Goal: Book appointment/travel/reservation

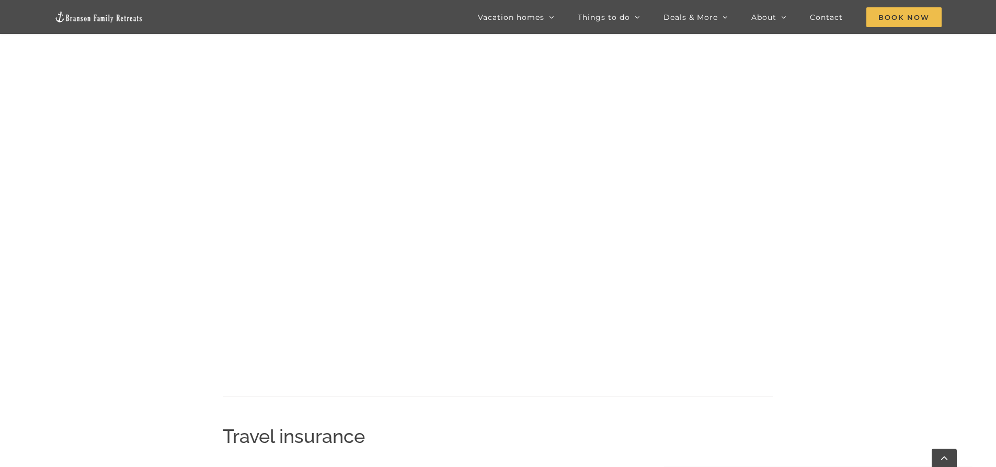
scroll to position [1095, 0]
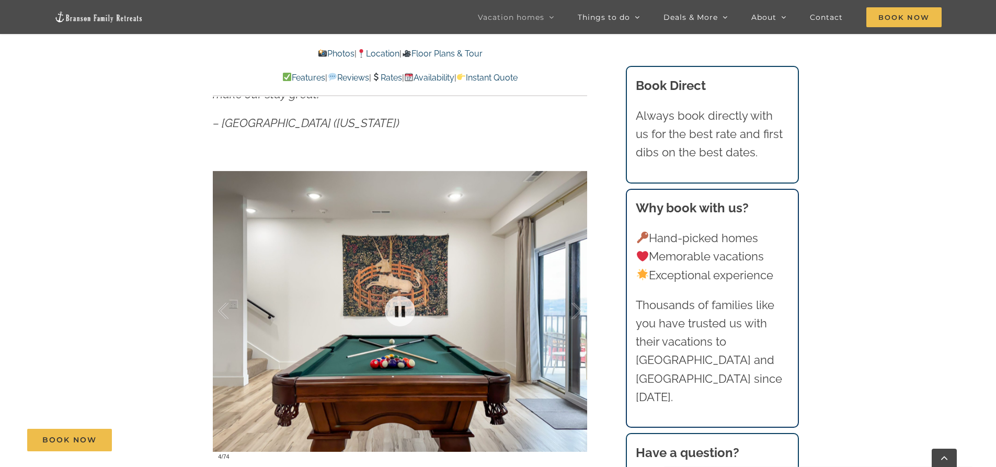
scroll to position [628, 0]
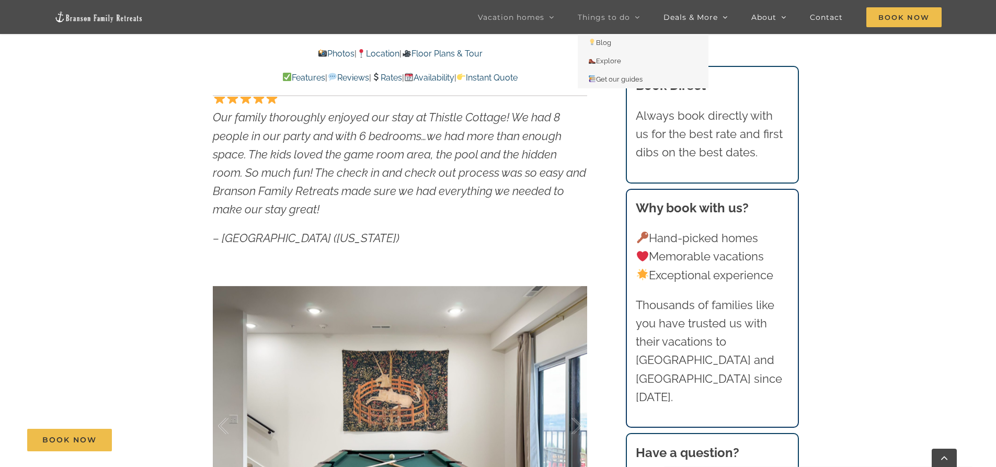
click at [635, 16] on link "Things to do" at bounding box center [609, 17] width 62 height 34
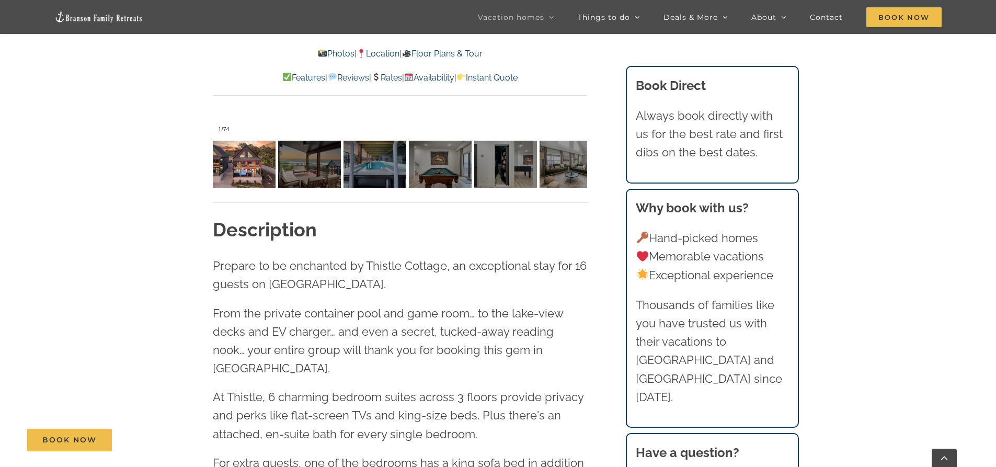
scroll to position [994, 0]
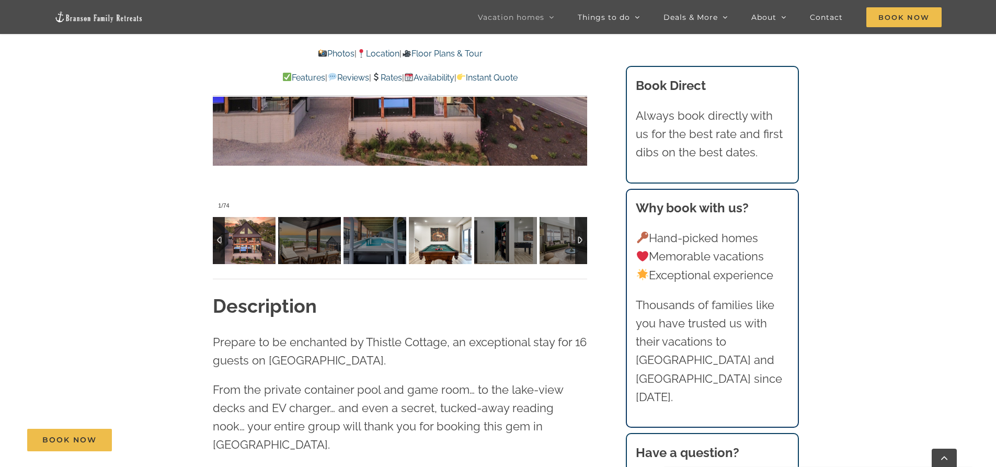
click at [427, 241] on img at bounding box center [440, 240] width 63 height 47
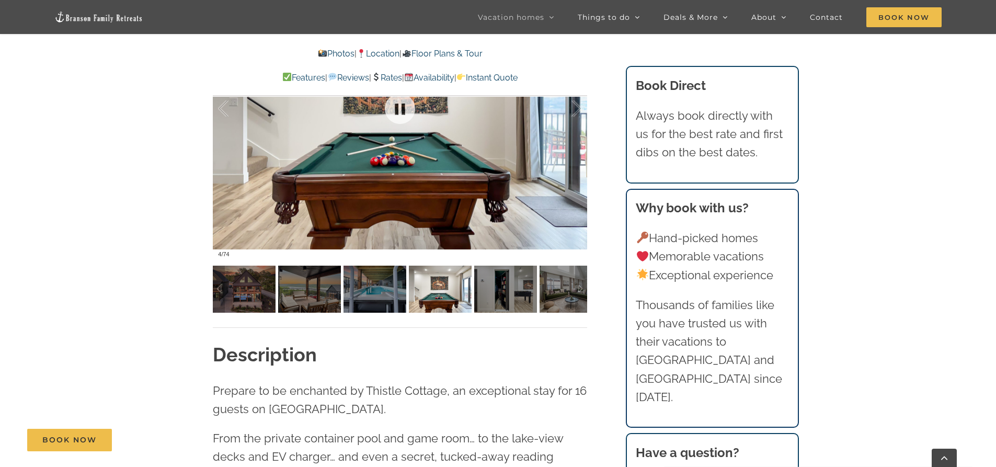
scroll to position [889, 0]
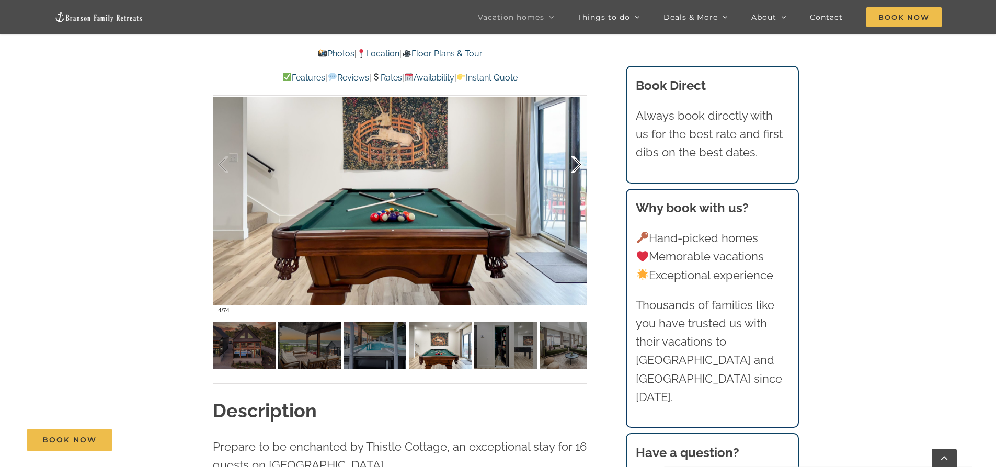
click at [582, 161] on div at bounding box center [566, 164] width 32 height 65
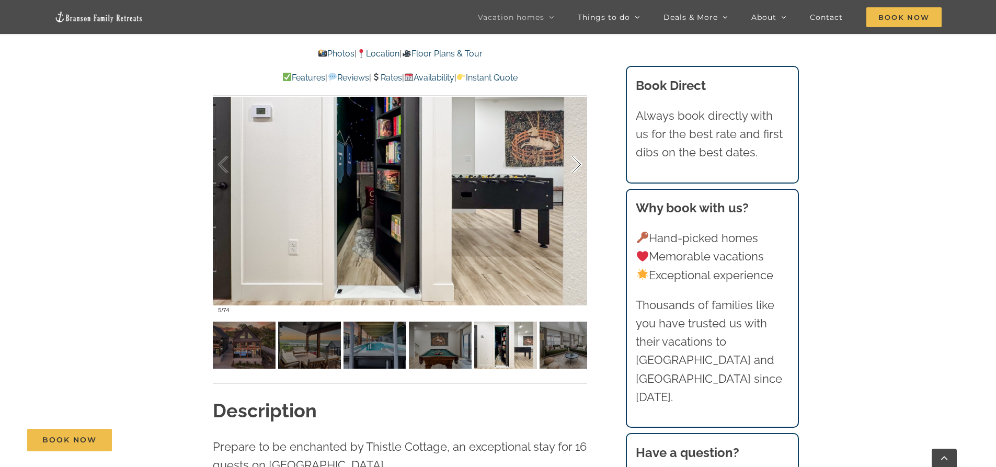
click at [582, 161] on div at bounding box center [566, 164] width 32 height 65
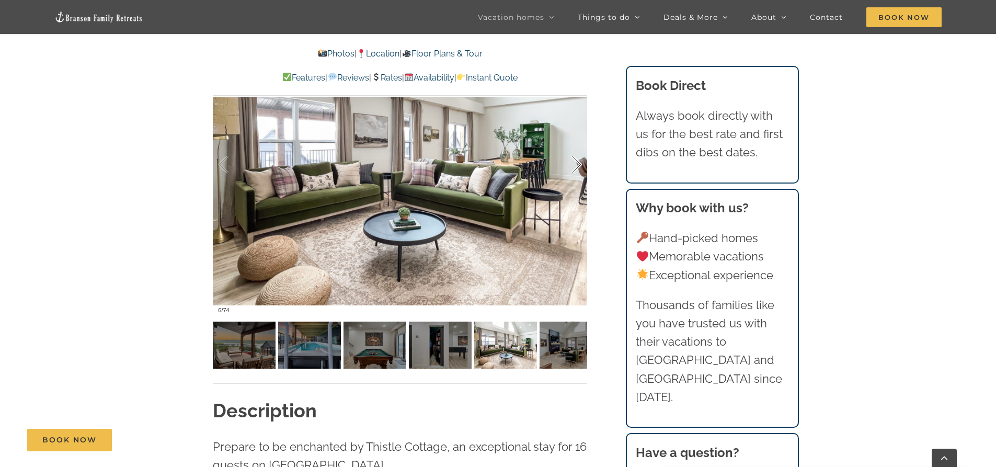
click at [582, 161] on div at bounding box center [566, 164] width 32 height 65
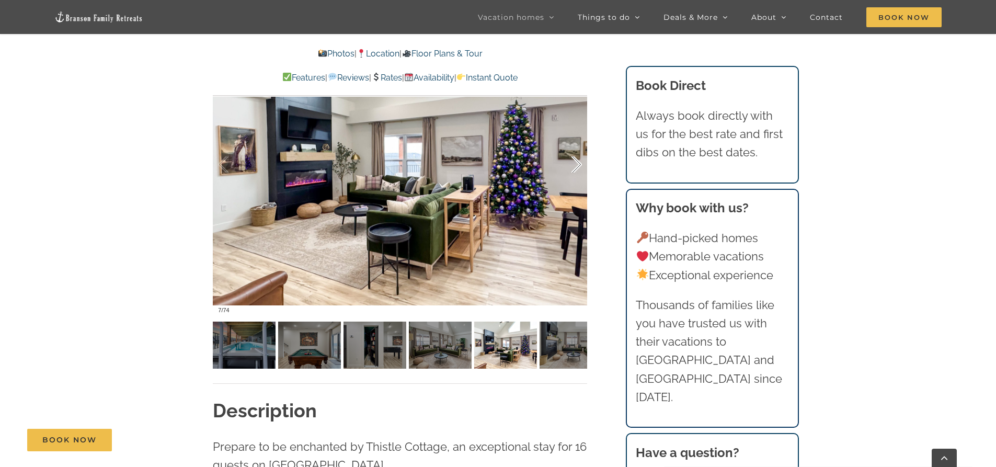
click at [582, 161] on div at bounding box center [566, 164] width 32 height 65
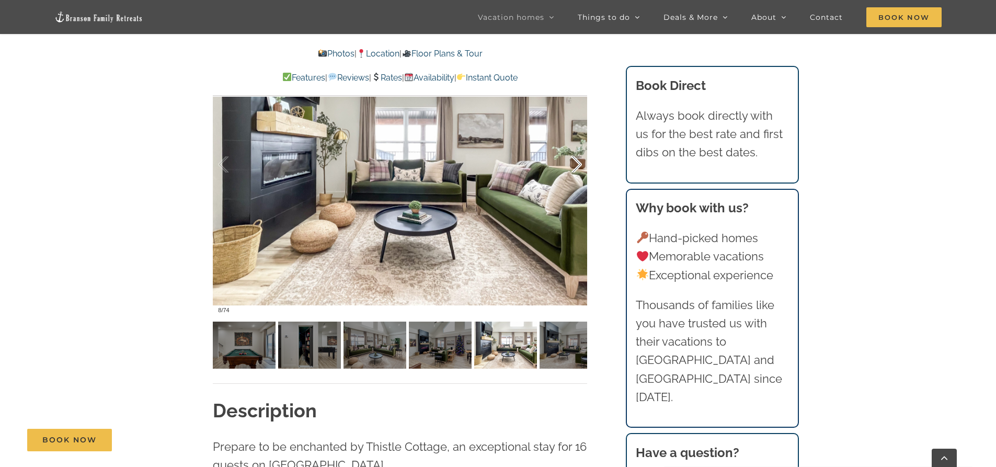
click at [582, 161] on div at bounding box center [566, 164] width 32 height 65
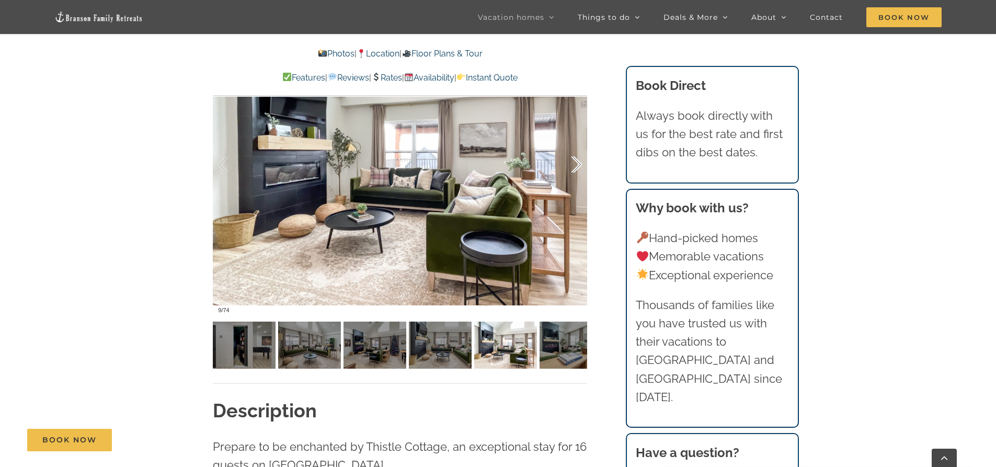
click at [582, 161] on div at bounding box center [566, 164] width 32 height 65
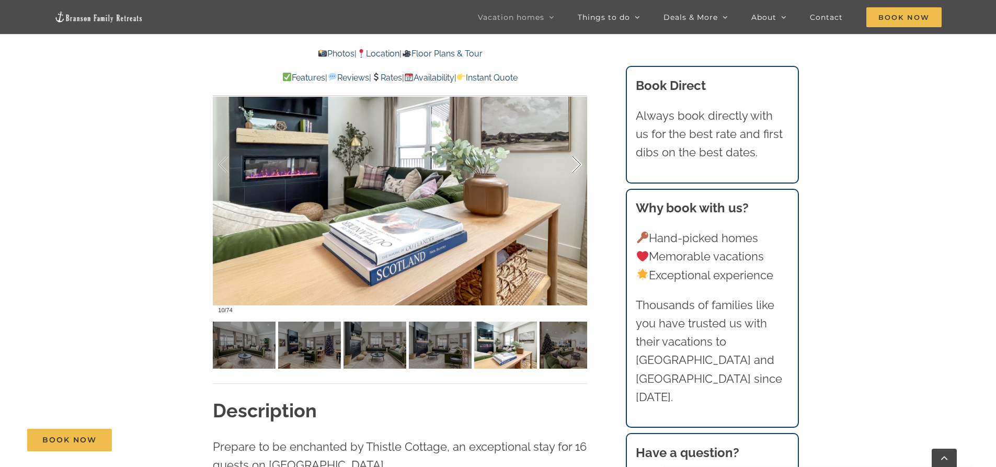
click at [582, 161] on div at bounding box center [566, 164] width 32 height 65
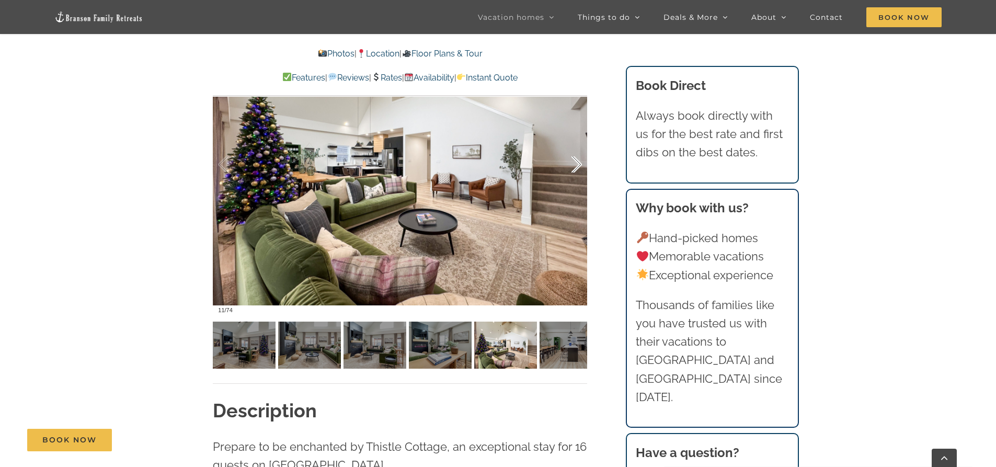
click at [570, 162] on div at bounding box center [566, 164] width 32 height 65
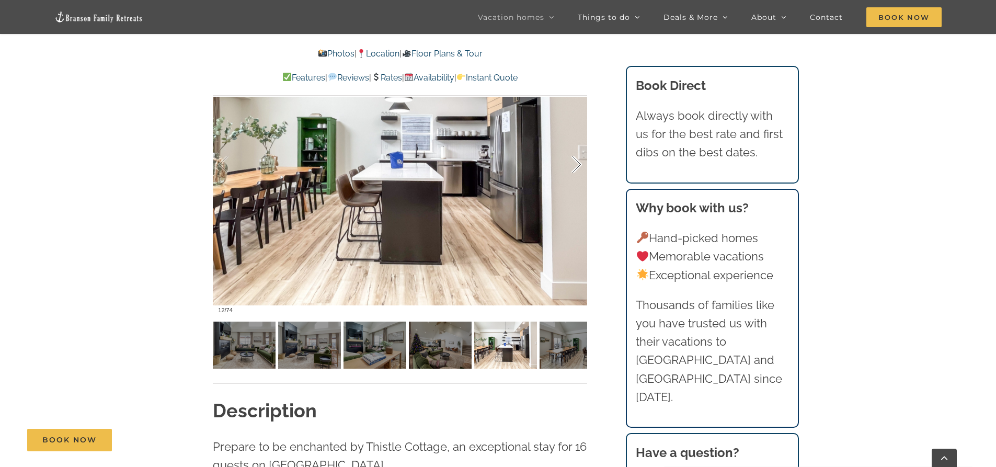
click at [570, 162] on div at bounding box center [566, 164] width 32 height 65
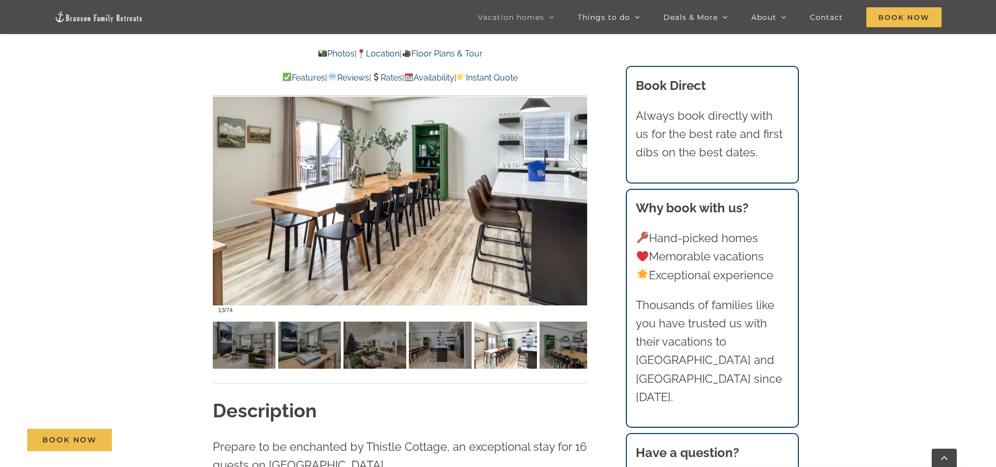
click at [570, 162] on div at bounding box center [566, 164] width 32 height 65
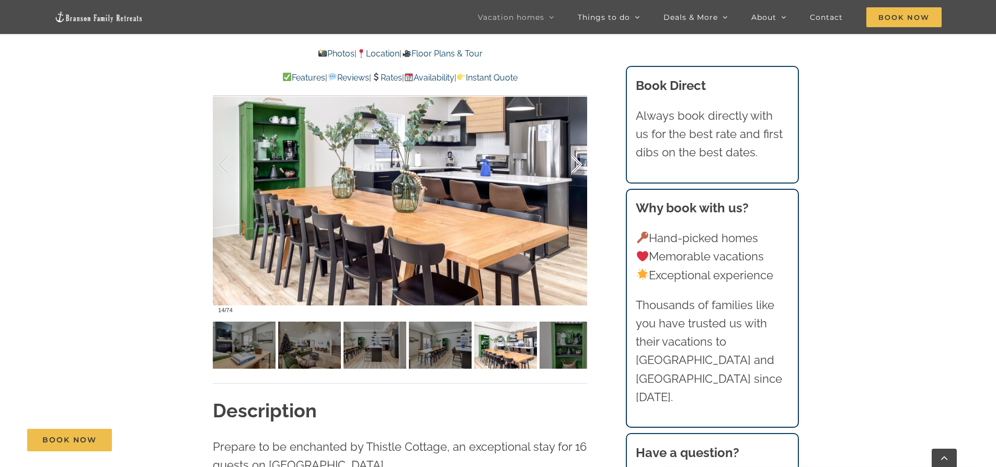
click at [570, 162] on div at bounding box center [566, 164] width 32 height 65
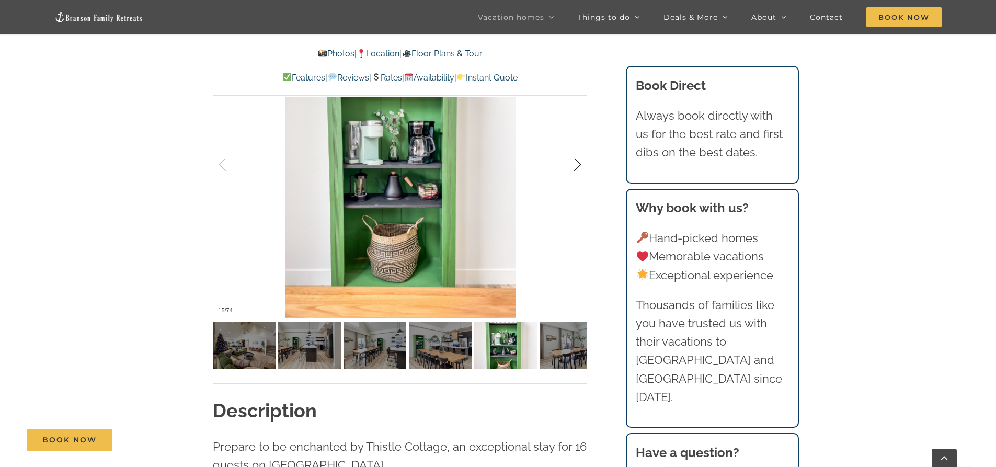
click at [570, 162] on div at bounding box center [566, 164] width 32 height 65
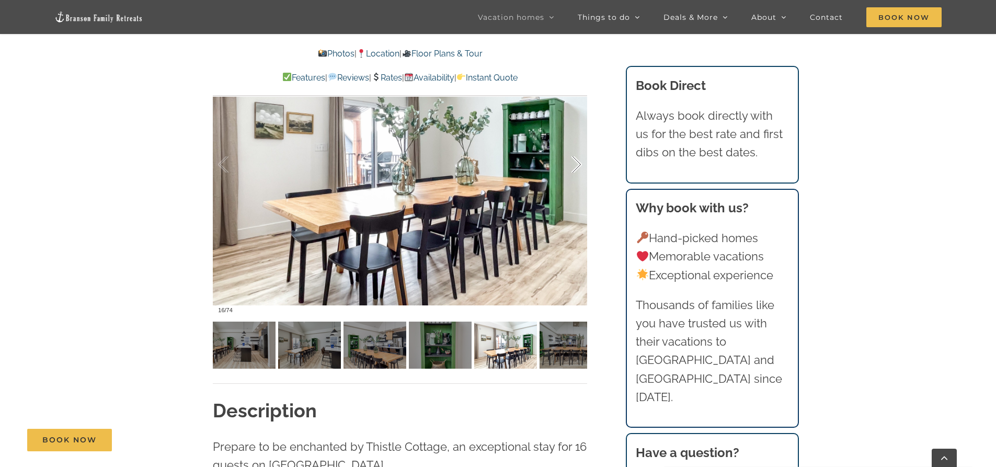
click at [570, 162] on div at bounding box center [566, 164] width 32 height 65
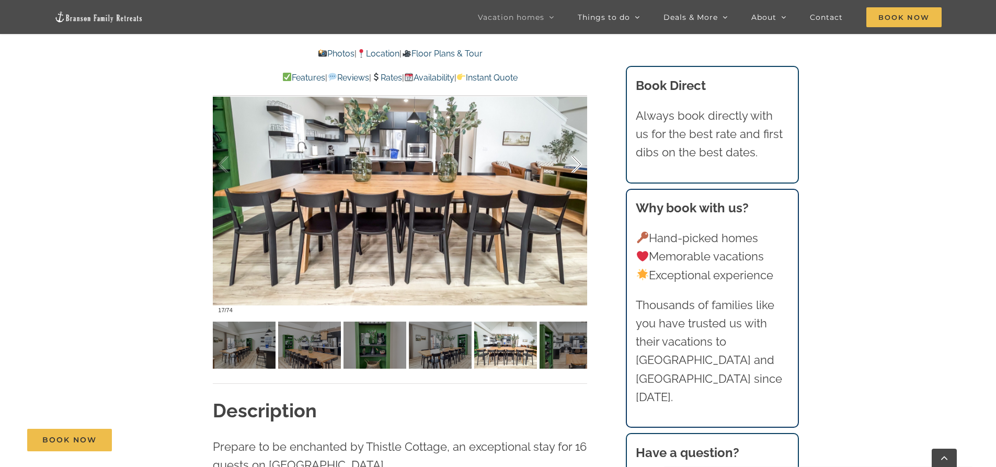
click at [570, 162] on div at bounding box center [566, 164] width 32 height 65
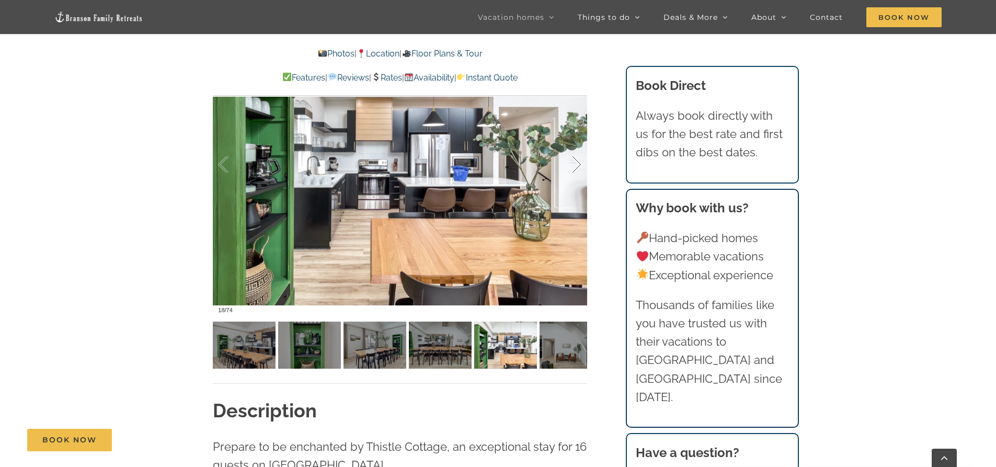
click at [570, 162] on div at bounding box center [566, 164] width 32 height 65
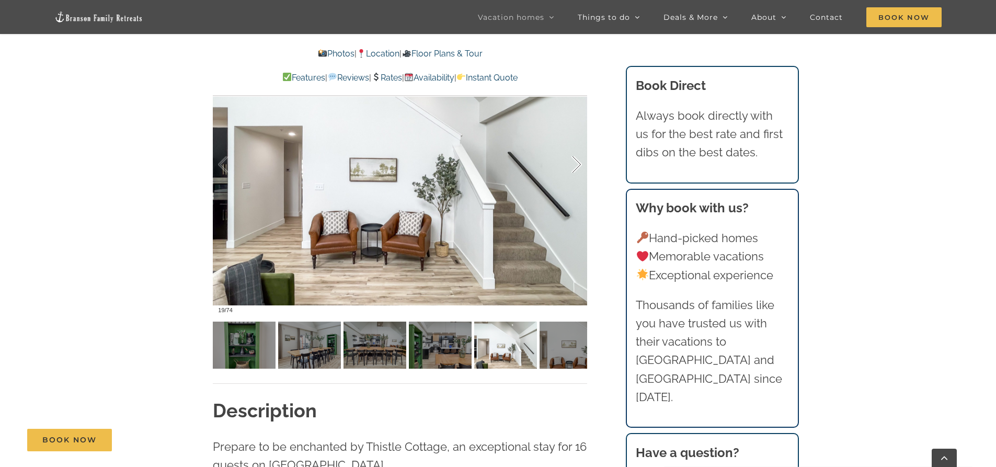
click at [570, 162] on div at bounding box center [566, 164] width 32 height 65
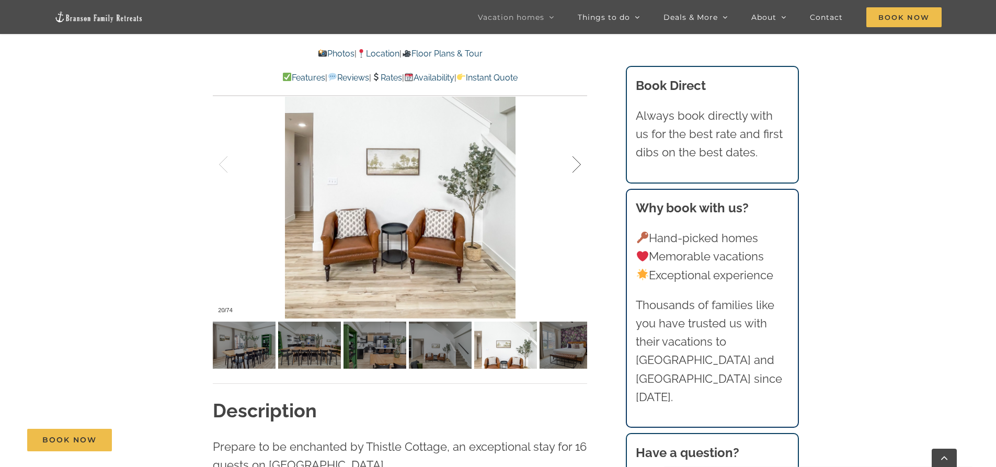
click at [570, 162] on div at bounding box center [566, 164] width 32 height 65
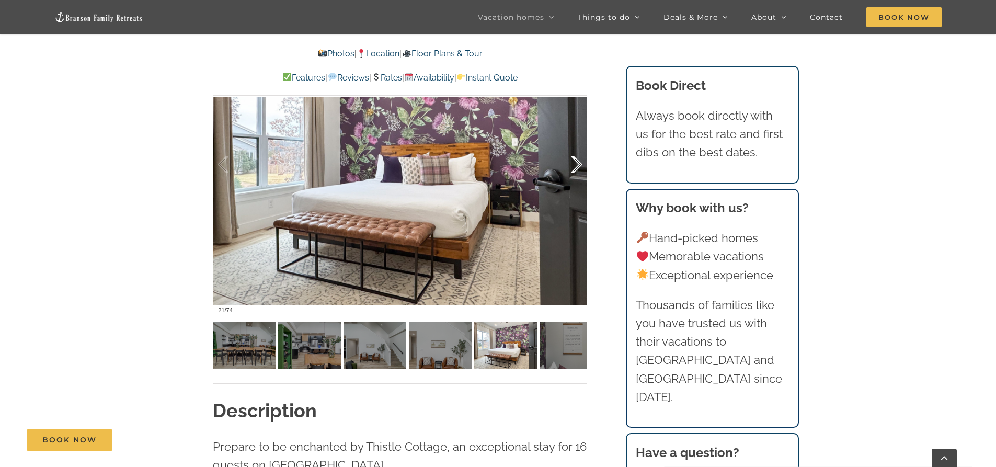
click at [570, 162] on div at bounding box center [566, 164] width 32 height 65
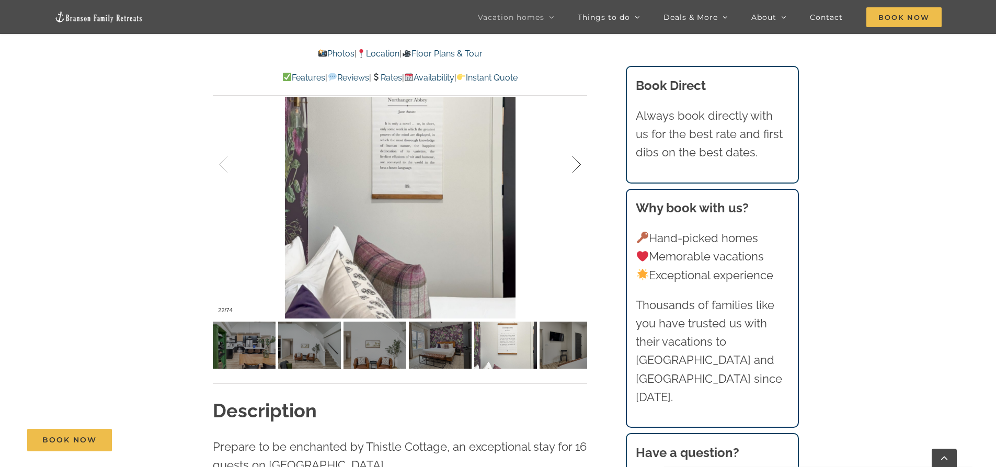
click at [570, 162] on div at bounding box center [566, 164] width 32 height 65
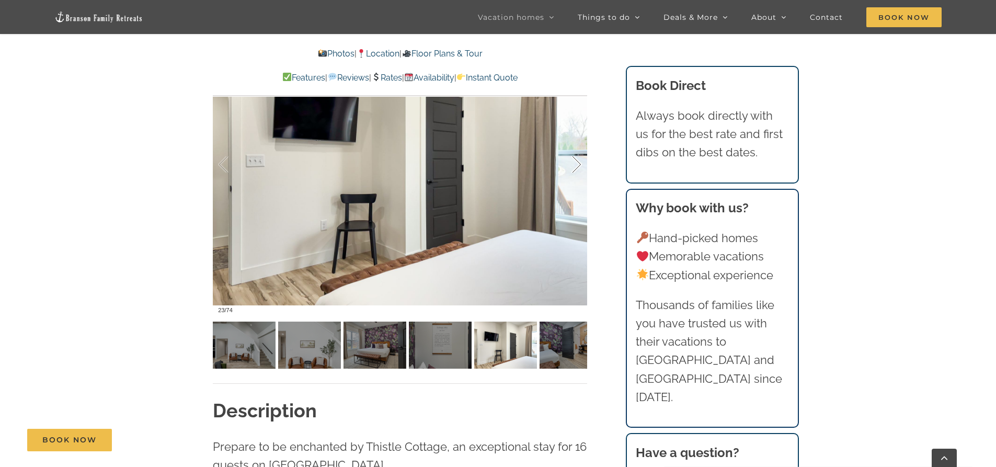
click at [570, 162] on div at bounding box center [566, 164] width 32 height 65
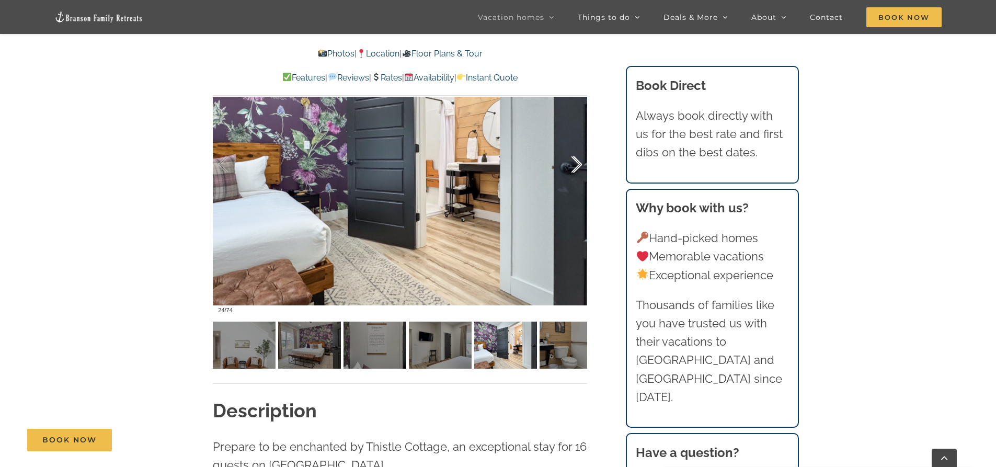
click at [570, 162] on div at bounding box center [566, 164] width 32 height 65
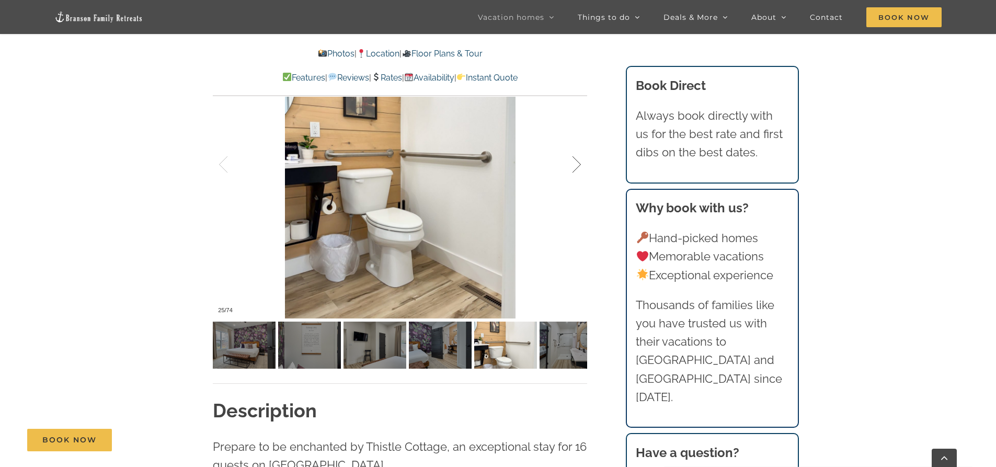
click at [570, 162] on div at bounding box center [566, 164] width 32 height 65
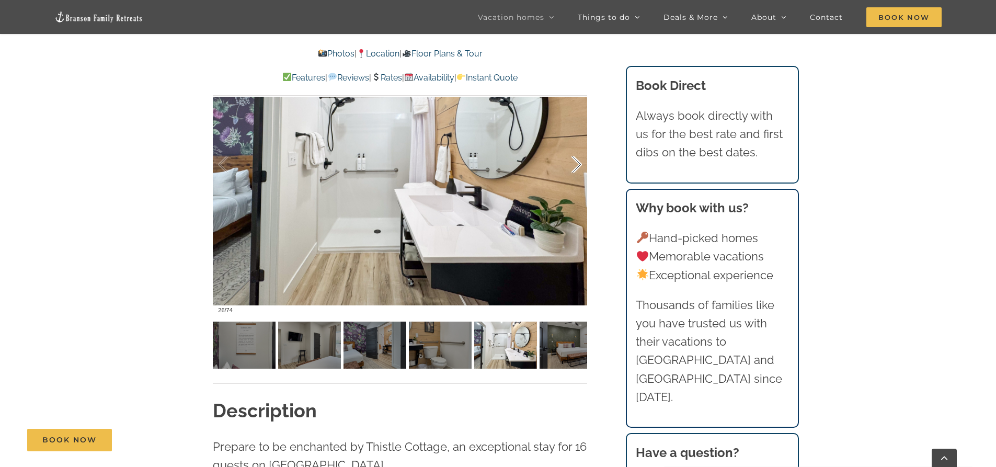
click at [570, 162] on div at bounding box center [566, 164] width 32 height 65
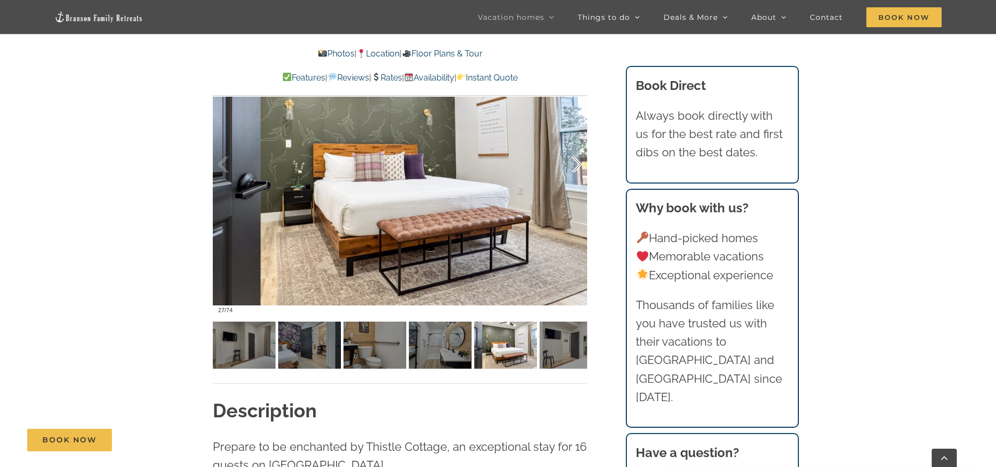
click at [570, 162] on div at bounding box center [566, 164] width 32 height 65
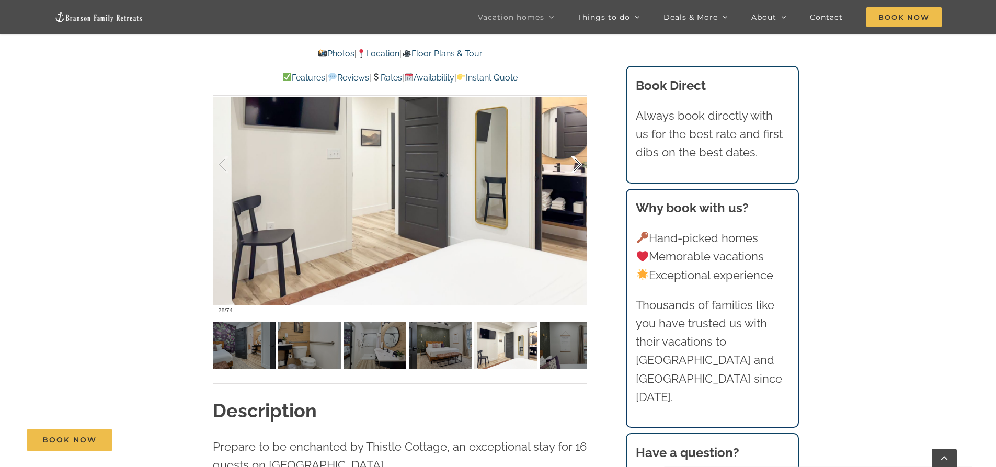
click at [570, 162] on div at bounding box center [566, 164] width 32 height 65
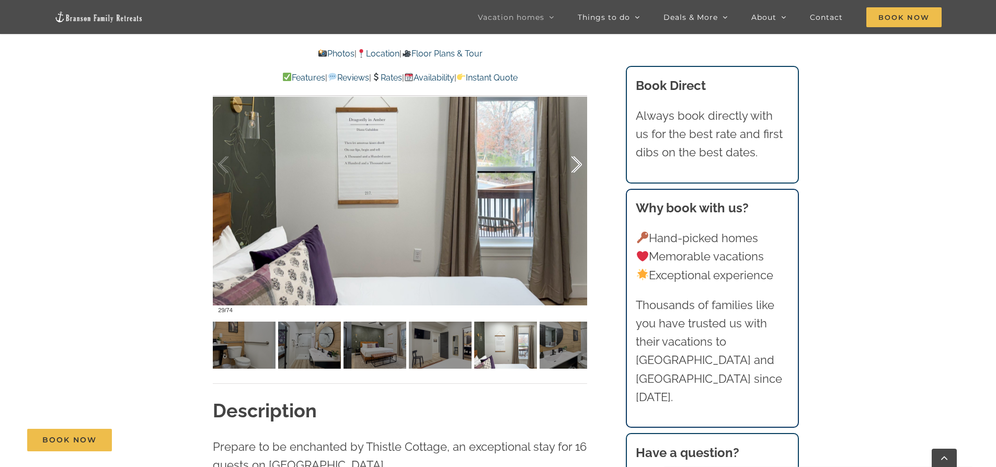
click at [570, 162] on div at bounding box center [566, 164] width 32 height 65
click at [565, 163] on div at bounding box center [566, 164] width 32 height 65
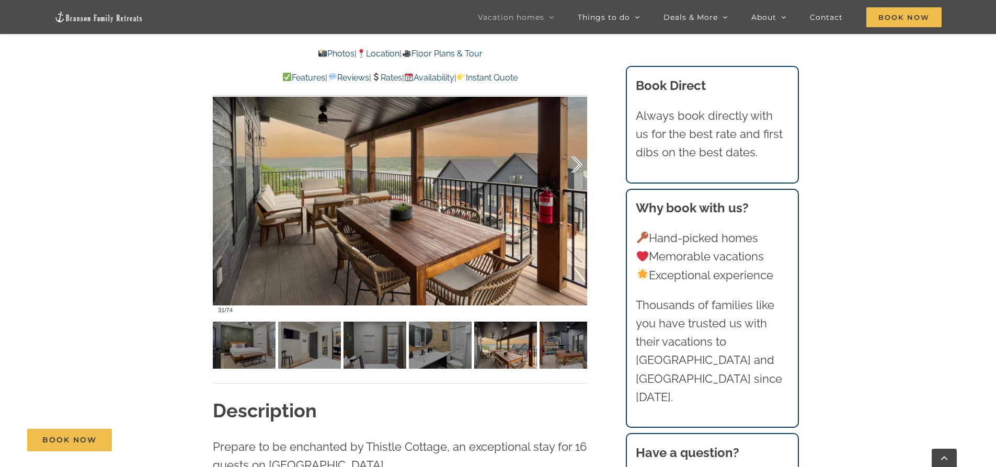
click at [565, 163] on div at bounding box center [566, 164] width 32 height 65
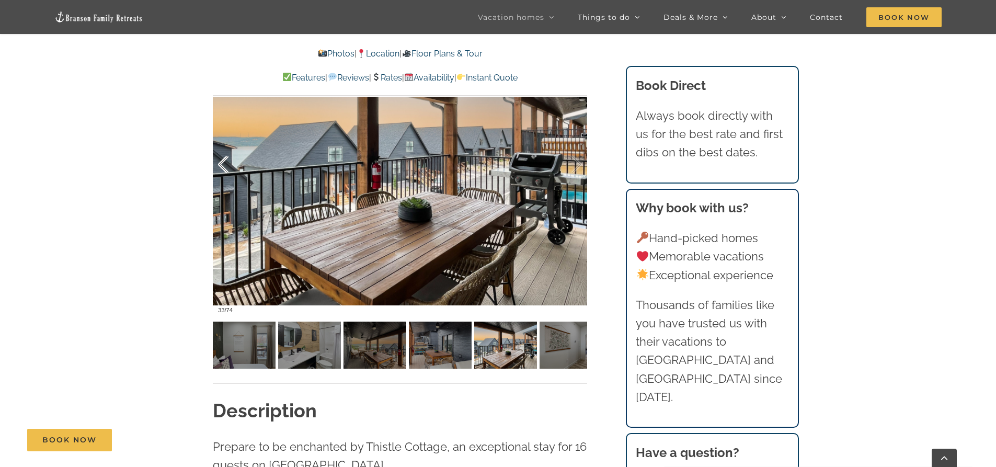
click at [222, 171] on div at bounding box center [234, 164] width 32 height 65
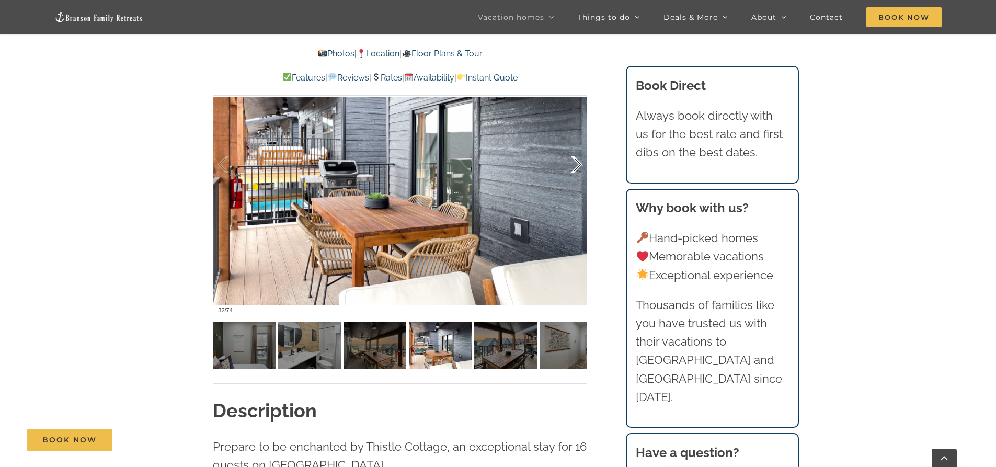
click at [576, 170] on div at bounding box center [566, 164] width 32 height 65
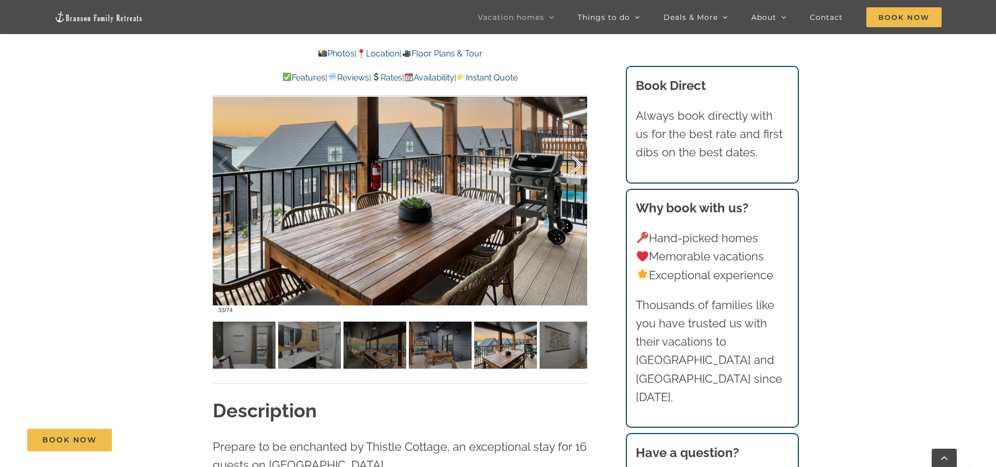
click at [576, 170] on div at bounding box center [566, 164] width 32 height 65
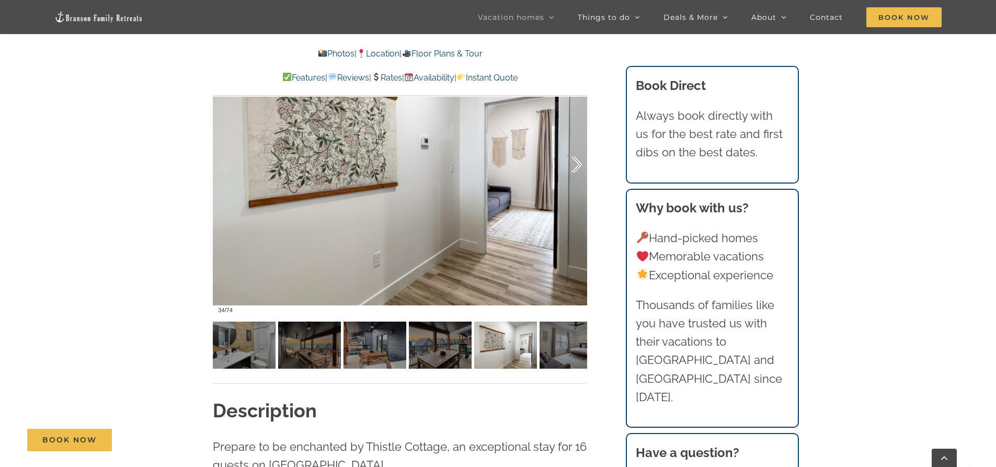
click at [576, 170] on div at bounding box center [566, 164] width 32 height 65
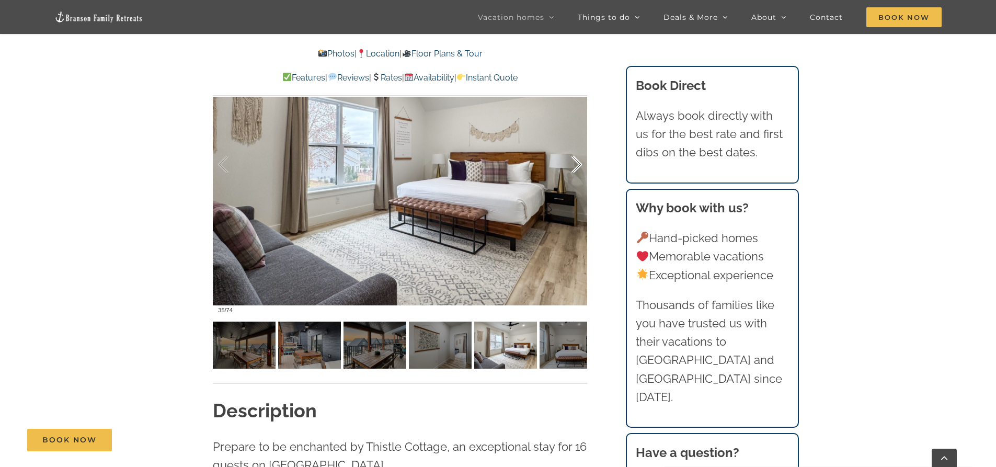
click at [576, 170] on div at bounding box center [566, 164] width 32 height 65
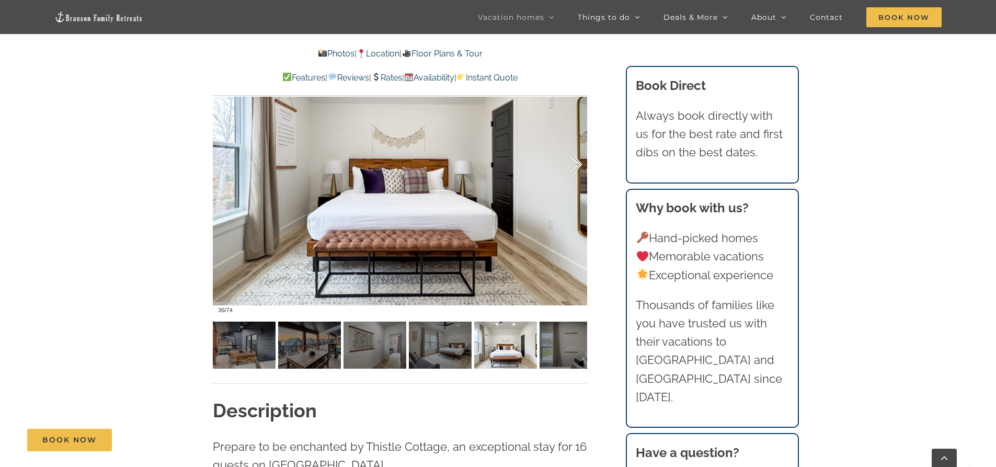
click at [576, 170] on div at bounding box center [566, 164] width 32 height 65
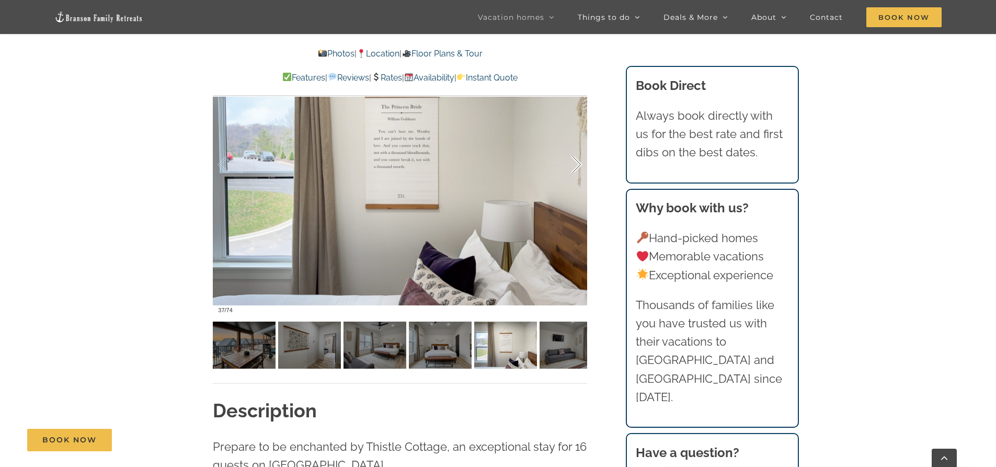
click at [576, 170] on div at bounding box center [566, 164] width 32 height 65
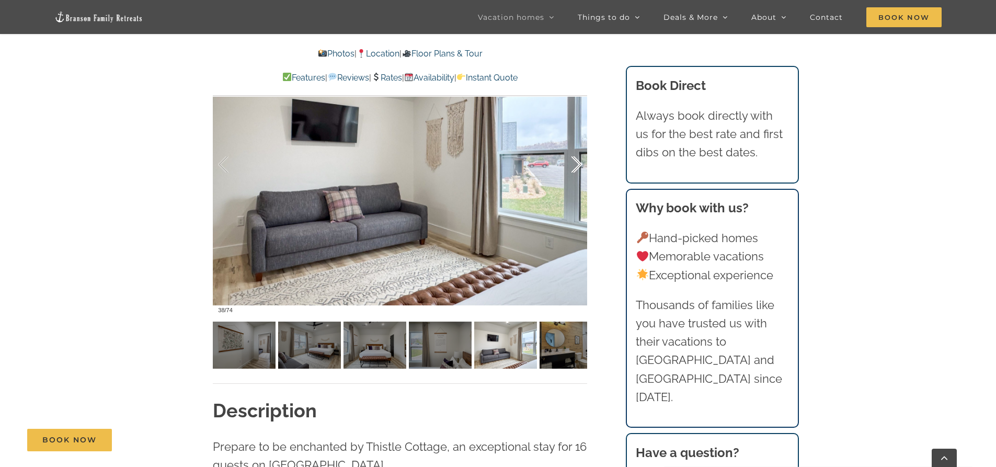
click at [576, 170] on div at bounding box center [566, 164] width 32 height 65
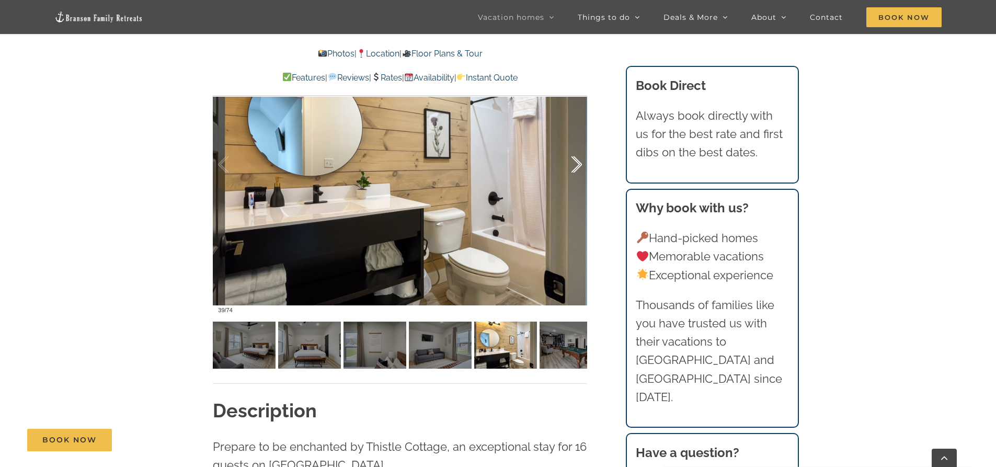
click at [576, 170] on div at bounding box center [566, 164] width 32 height 65
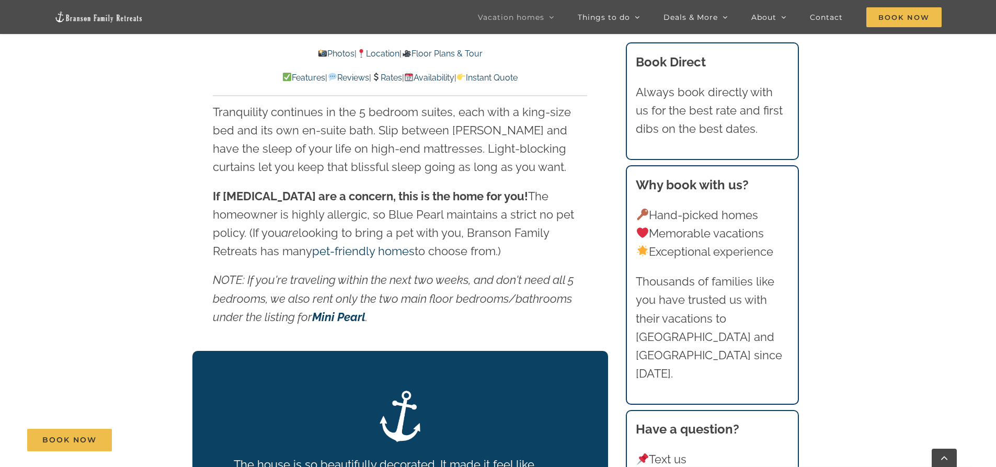
scroll to position [1674, 0]
